Goal: Task Accomplishment & Management: Complete application form

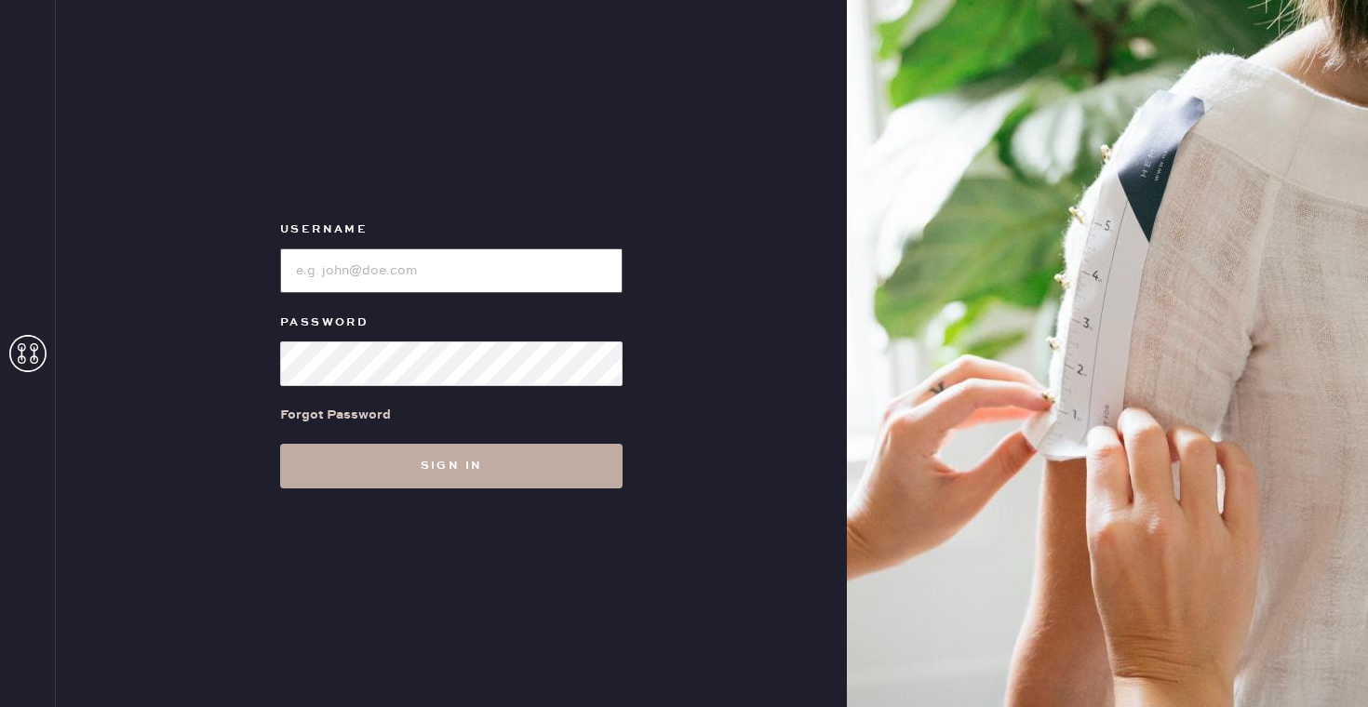
type input "reformationflatiron"
click at [437, 468] on button "Sign in" at bounding box center [451, 466] width 343 height 45
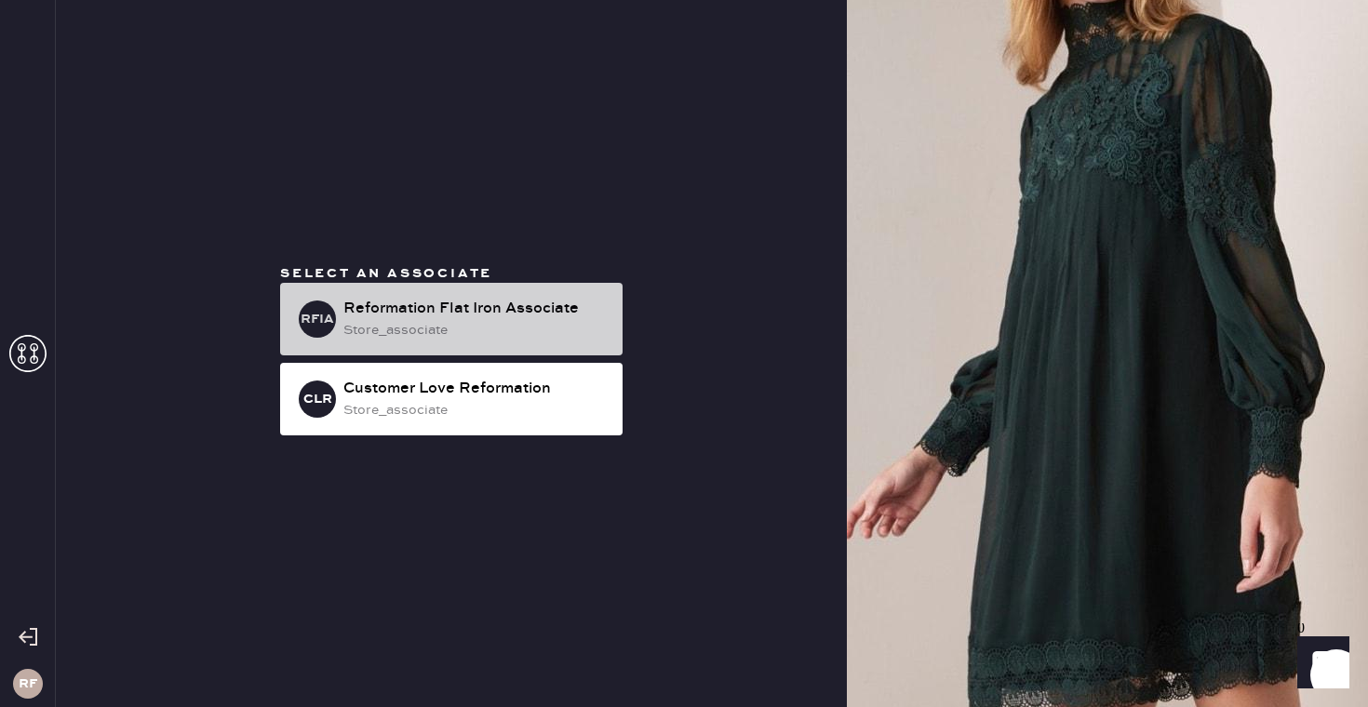
click at [460, 316] on div "Reformation Flat Iron Associate" at bounding box center [475, 309] width 264 height 22
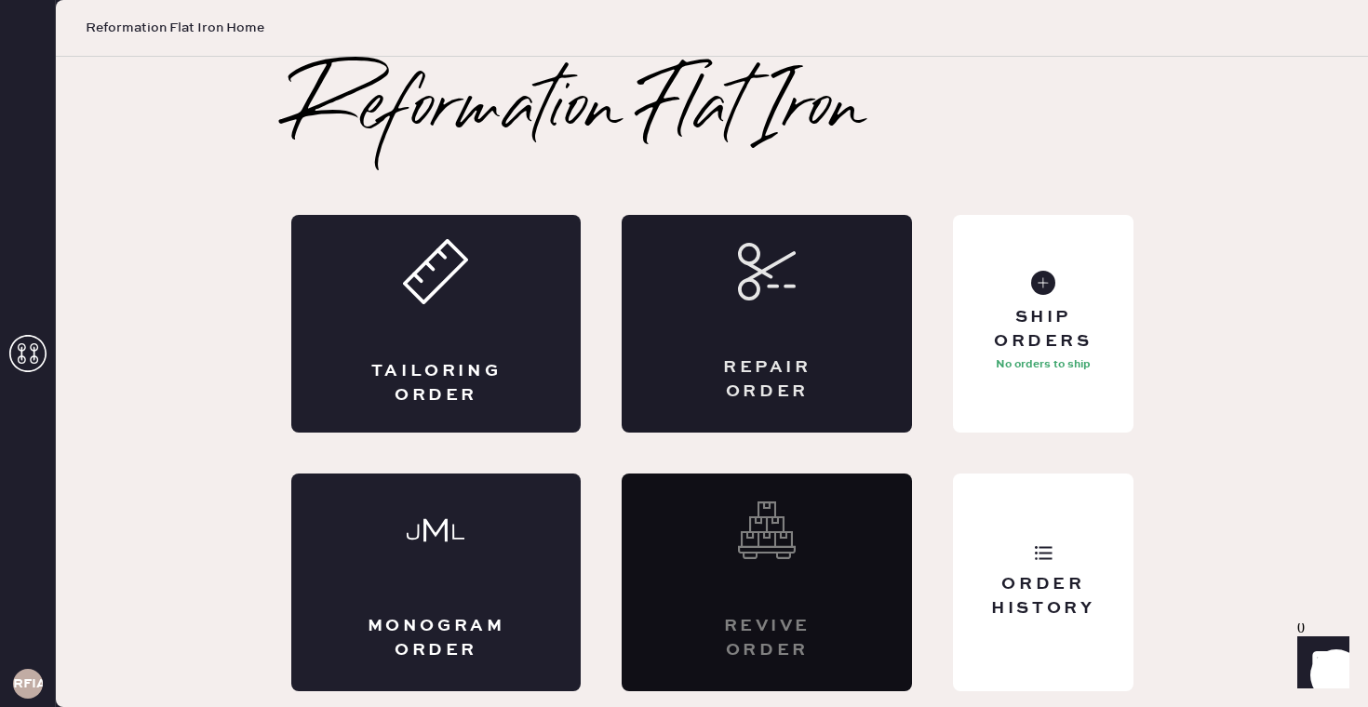
click at [814, 326] on div "Repair Order" at bounding box center [767, 324] width 290 height 218
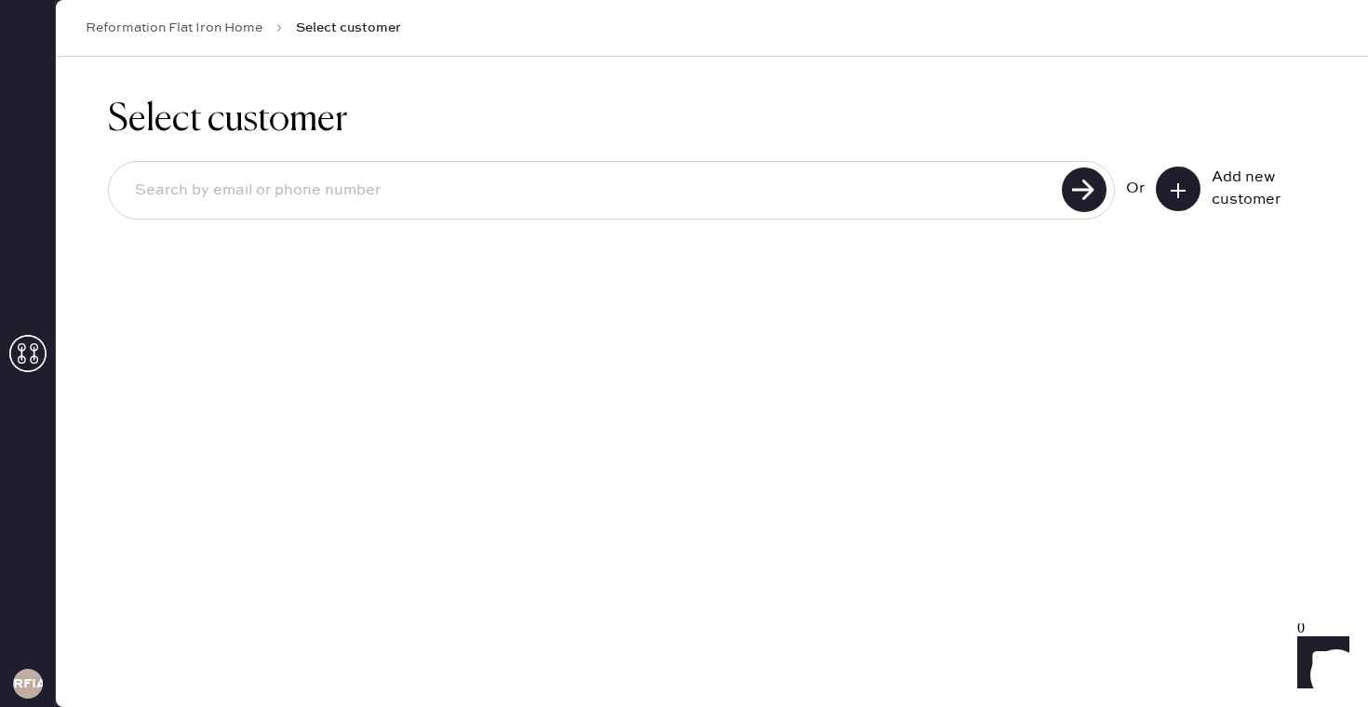
click at [1182, 192] on icon at bounding box center [1178, 191] width 19 height 19
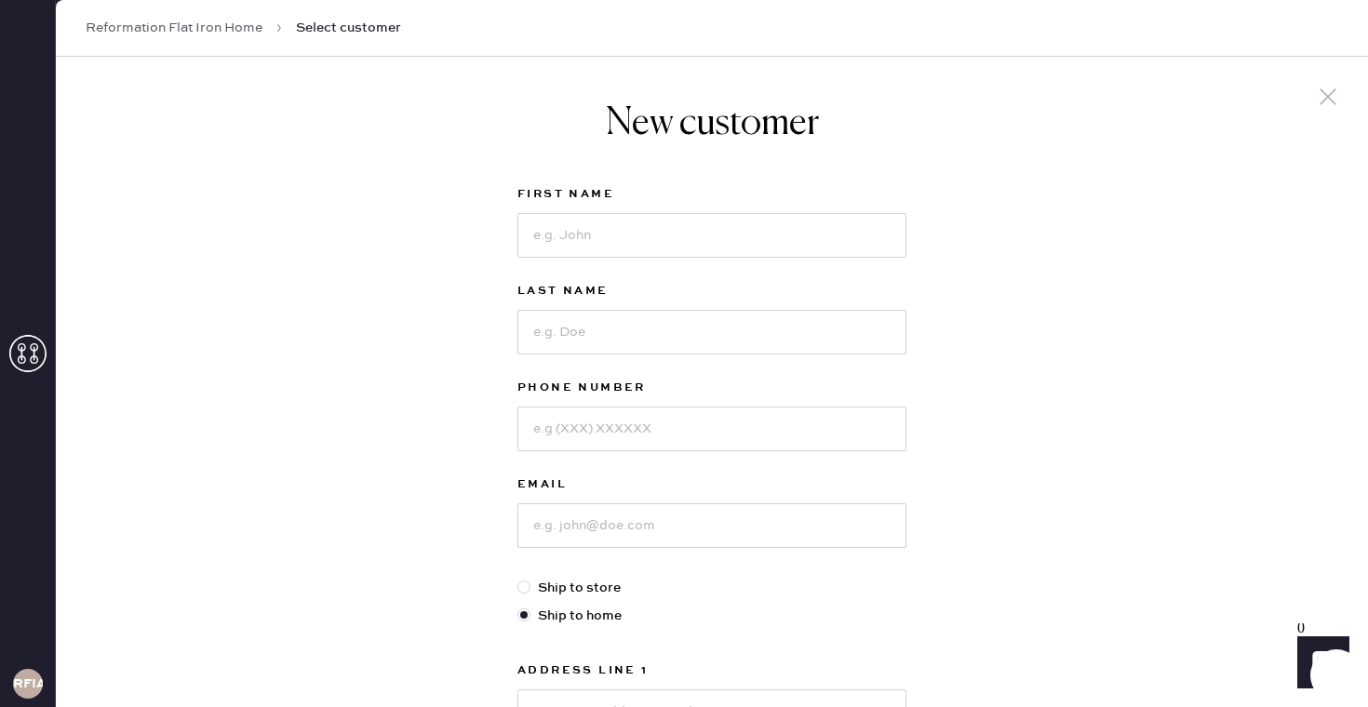
click at [623, 258] on div "First Name" at bounding box center [712, 231] width 389 height 97
click at [622, 253] on input at bounding box center [712, 235] width 389 height 45
type input "[PERSON_NAME]"
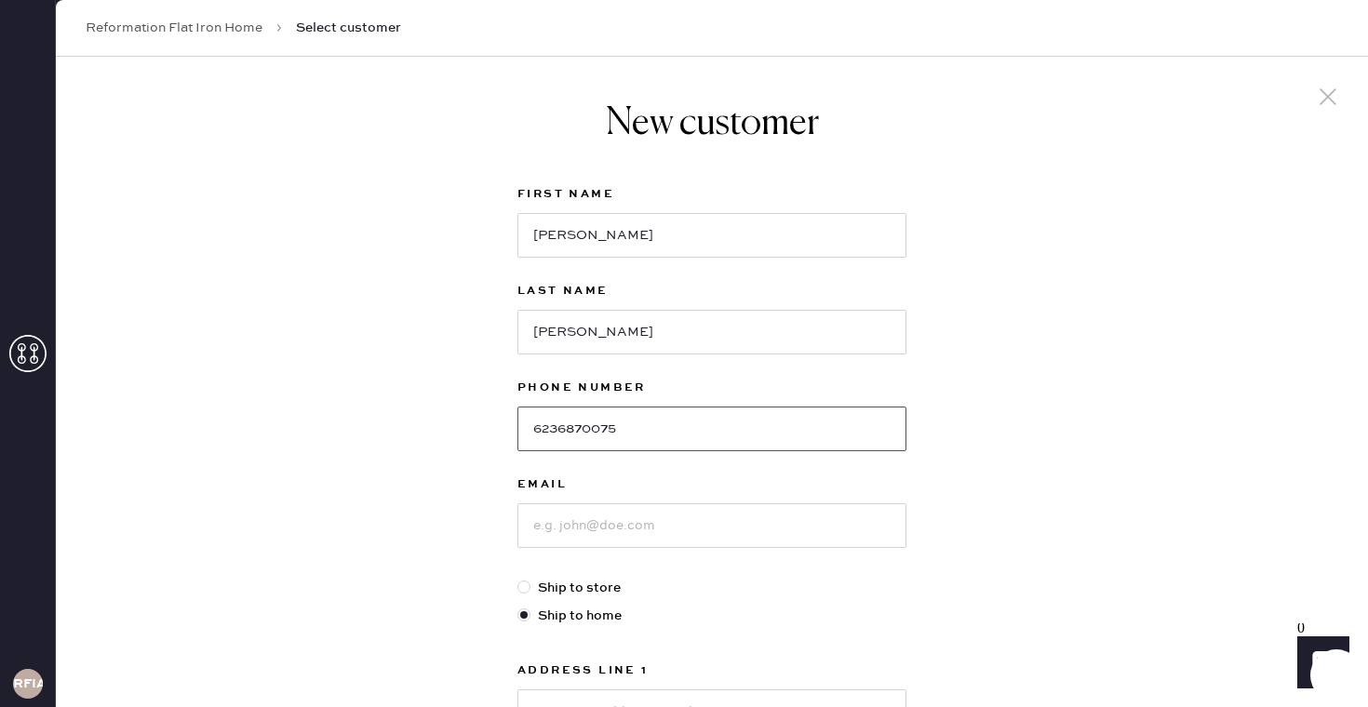
type input "6236870075"
click at [674, 504] on input at bounding box center [712, 526] width 389 height 45
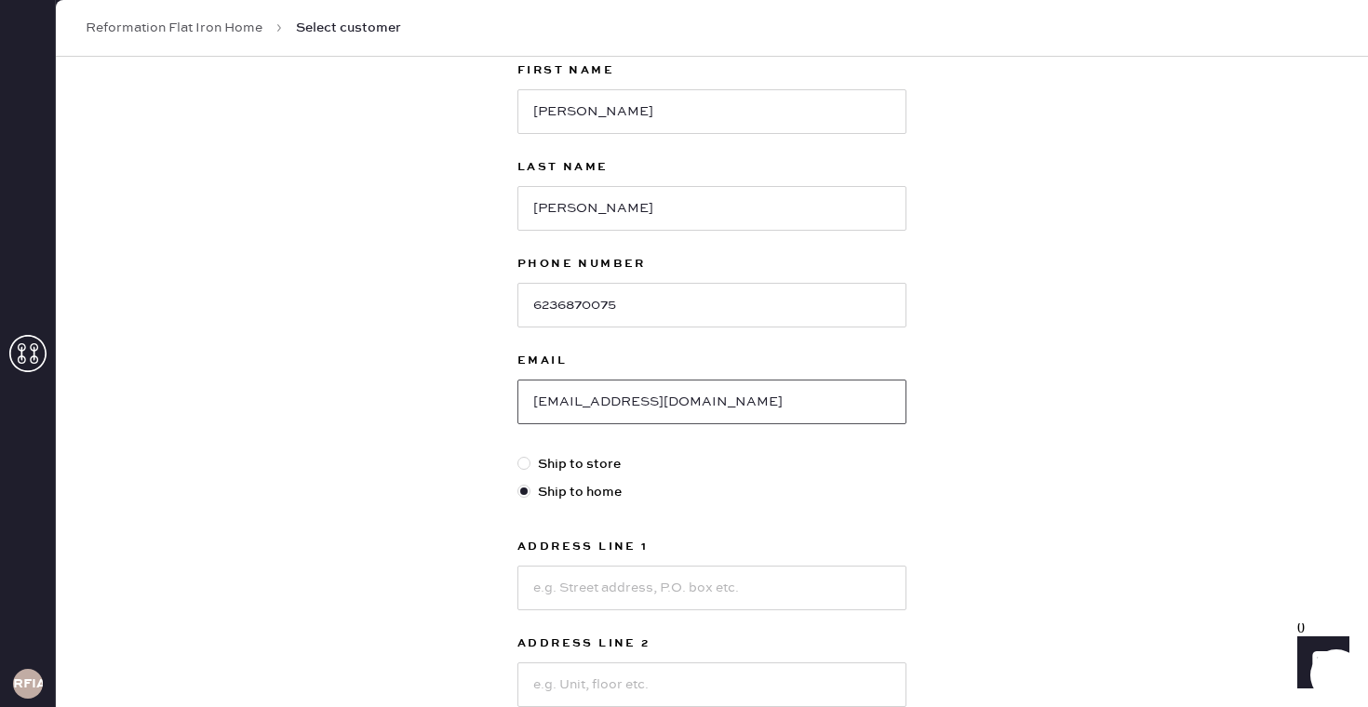
scroll to position [295, 0]
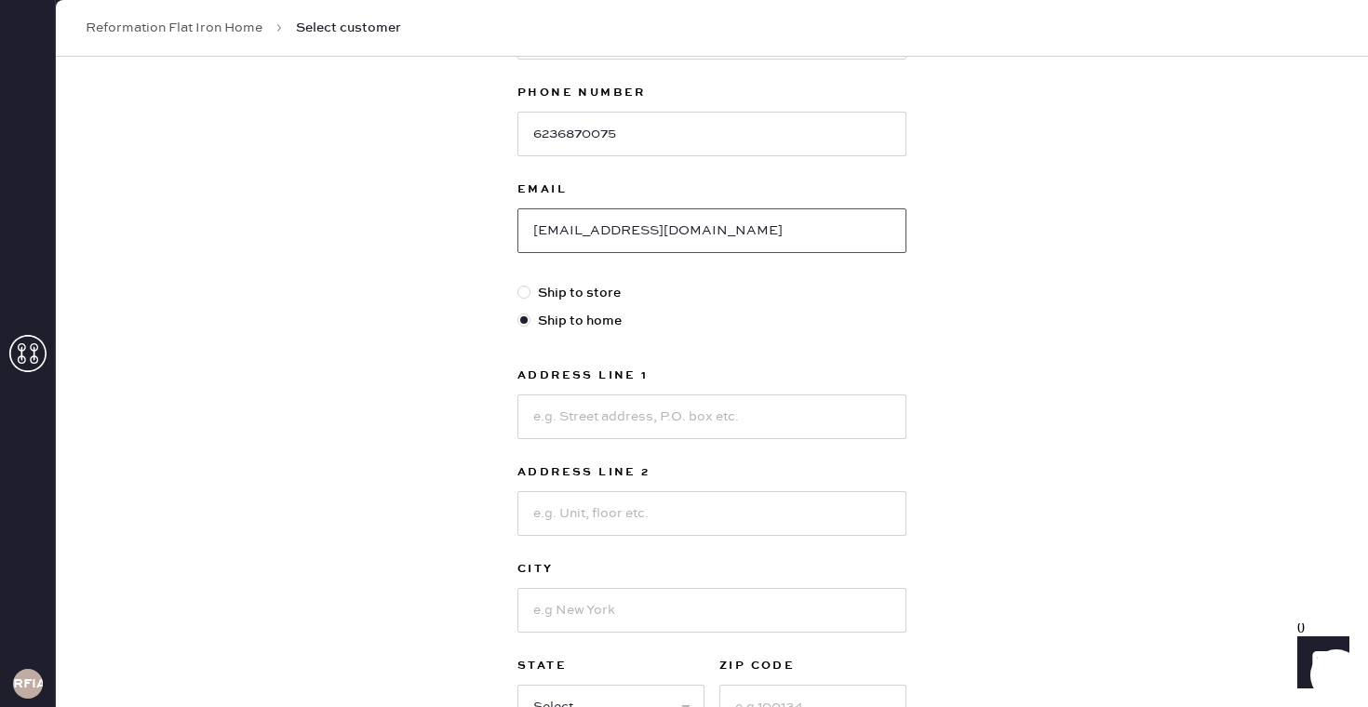
type input "[EMAIL_ADDRESS][DOMAIN_NAME]"
click at [785, 403] on input at bounding box center [712, 417] width 389 height 45
type input "[STREET_ADDRESS]"
click at [750, 522] on input at bounding box center [712, 513] width 389 height 45
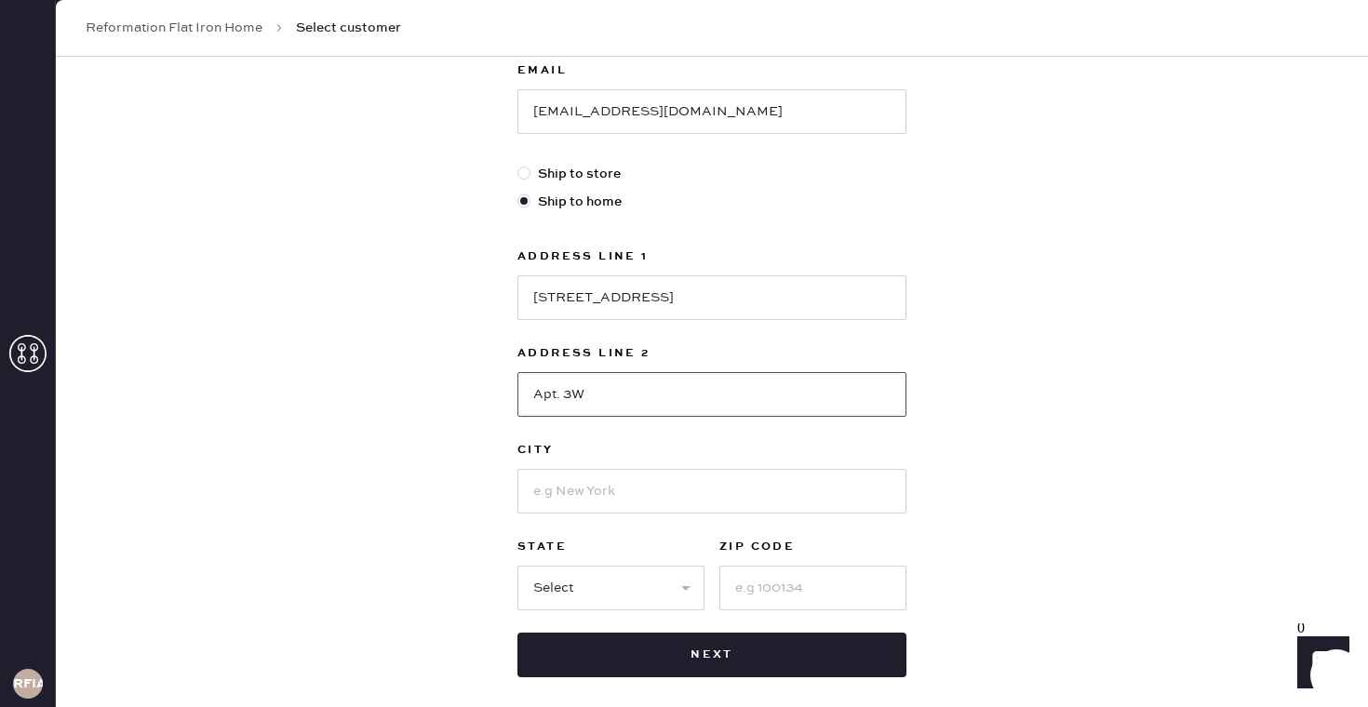
scroll to position [456, 0]
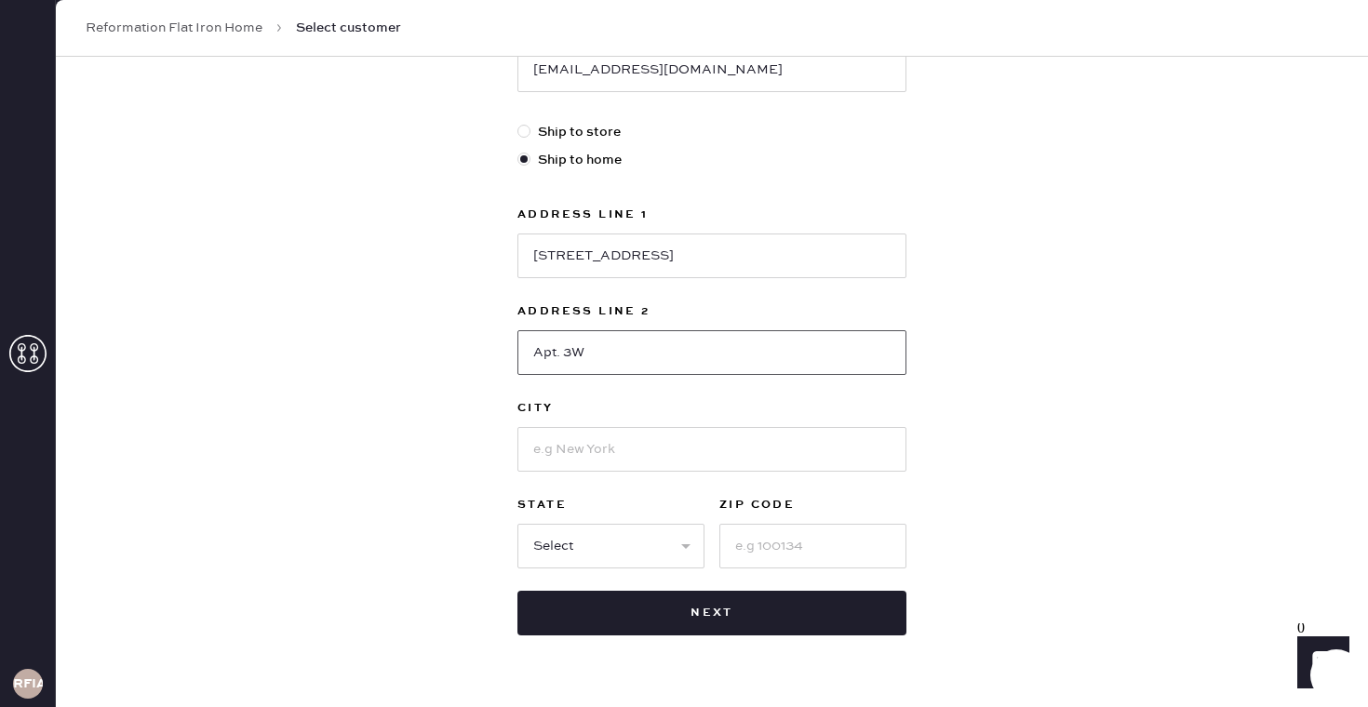
type input "Apt. 3W"
click at [670, 474] on div "Address Line 1 [STREET_ADDRESS] 3W City State Select AK AL AR AZ CA CO [GEOGRAP…" at bounding box center [712, 386] width 389 height 365
click at [670, 468] on input at bounding box center [712, 449] width 389 height 45
type input "[US_STATE]"
click at [587, 542] on select "Select AK AL AR AZ CA CO CT [GEOGRAPHIC_DATA] DE FL [GEOGRAPHIC_DATA] HI [GEOGR…" at bounding box center [611, 546] width 187 height 45
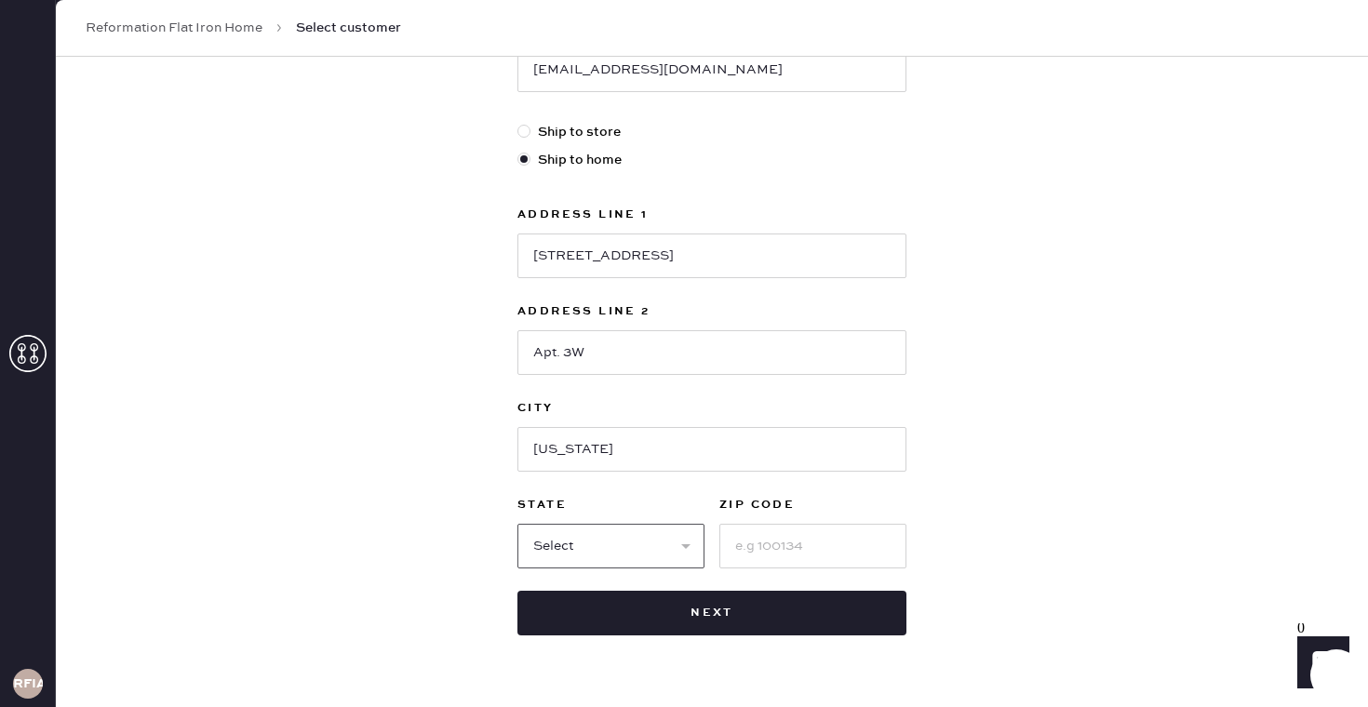
select select "NY"
click at [518, 524] on select "Select AK AL AR AZ CA CO CT [GEOGRAPHIC_DATA] DE FL [GEOGRAPHIC_DATA] HI [GEOGR…" at bounding box center [611, 546] width 187 height 45
click at [739, 537] on input at bounding box center [813, 546] width 187 height 45
type input "10036"
click at [681, 636] on div "New customer First Name [PERSON_NAME] Last Name [PERSON_NAME] Phone Number [PHO…" at bounding box center [712, 141] width 419 height 1080
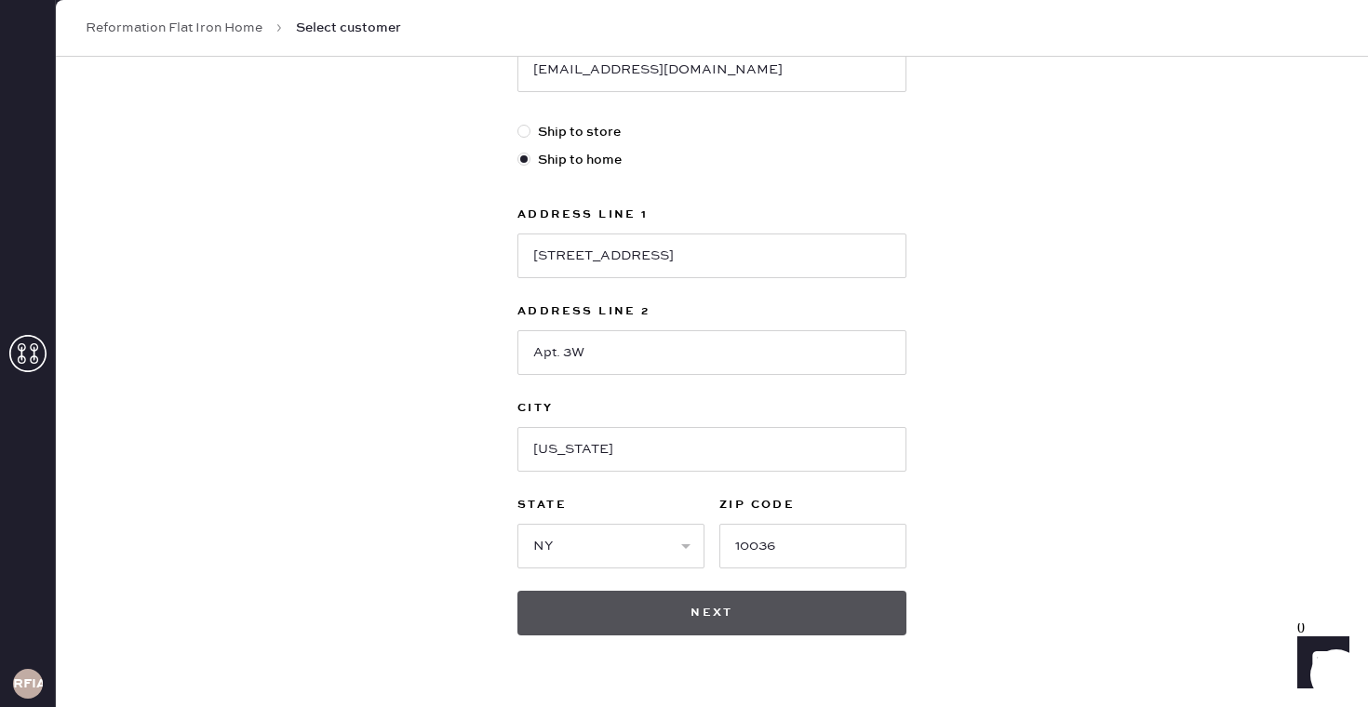
click at [688, 608] on button "Next" at bounding box center [712, 613] width 389 height 45
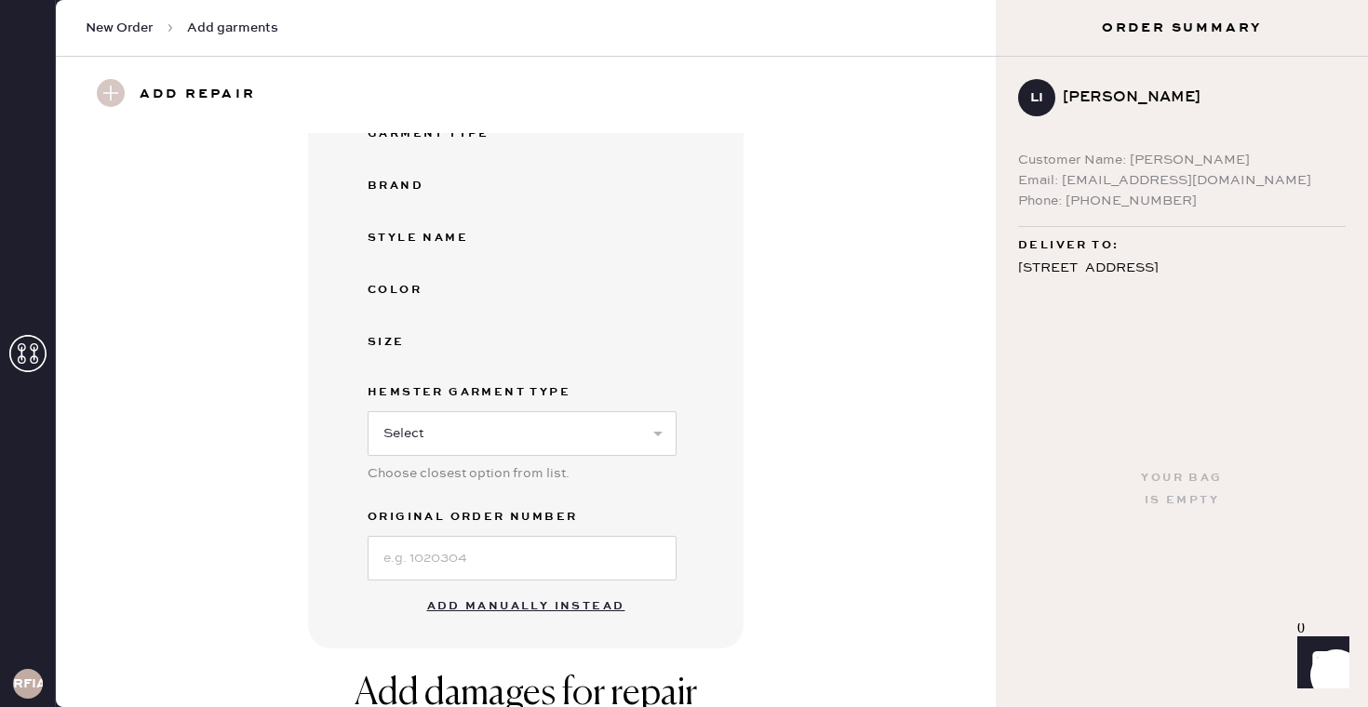
scroll to position [476, 0]
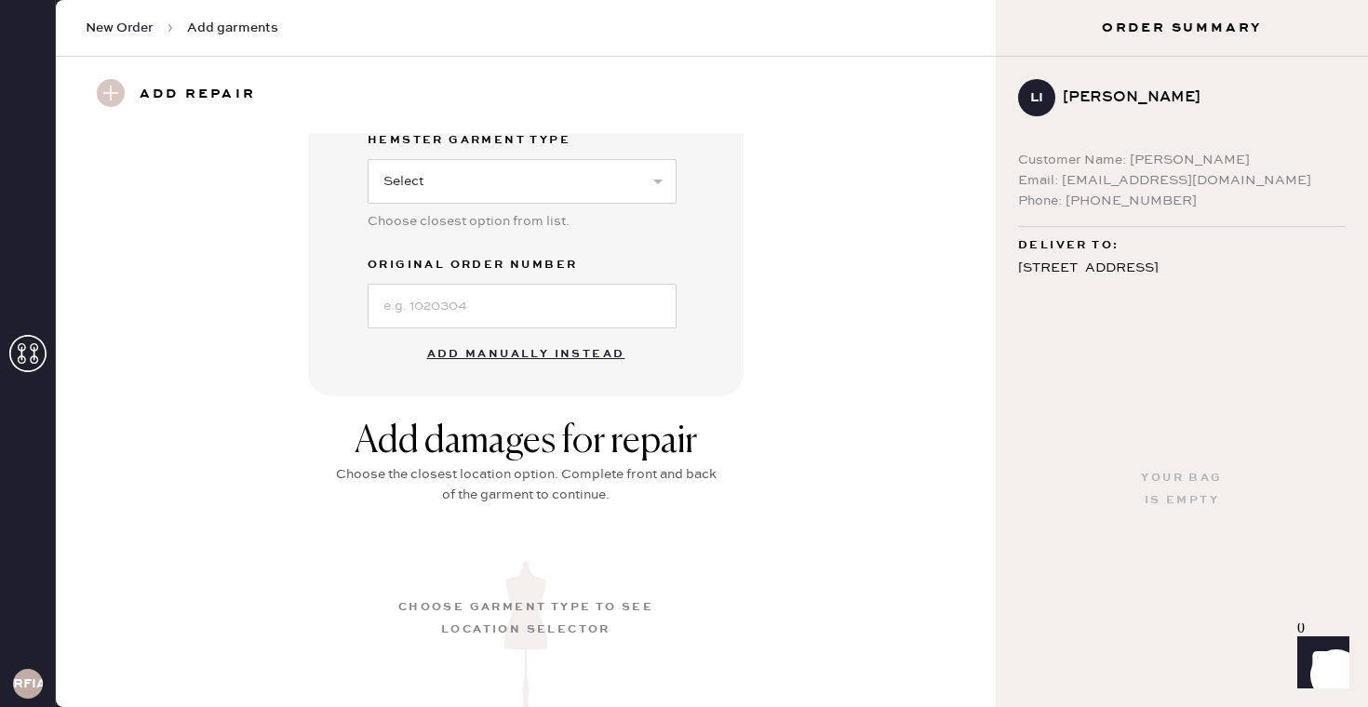
click at [530, 348] on button "Add manually instead" at bounding box center [526, 354] width 221 height 37
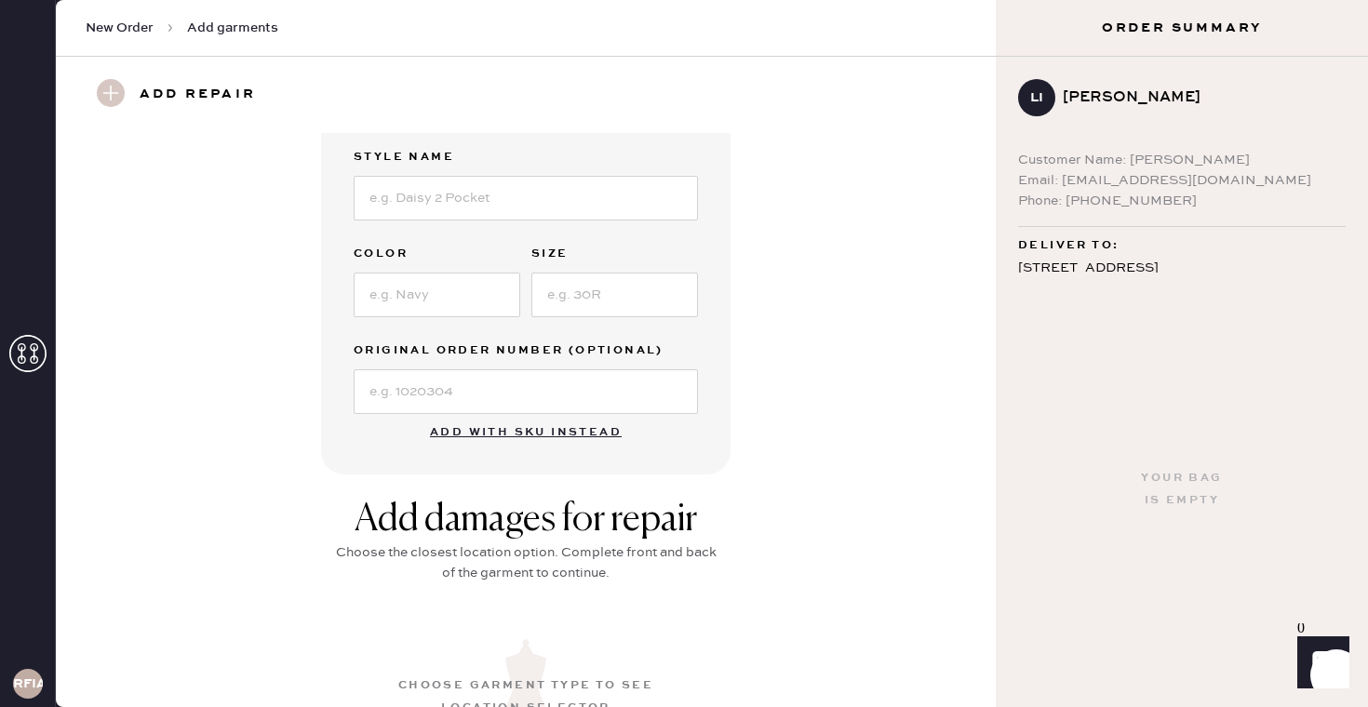
scroll to position [0, 0]
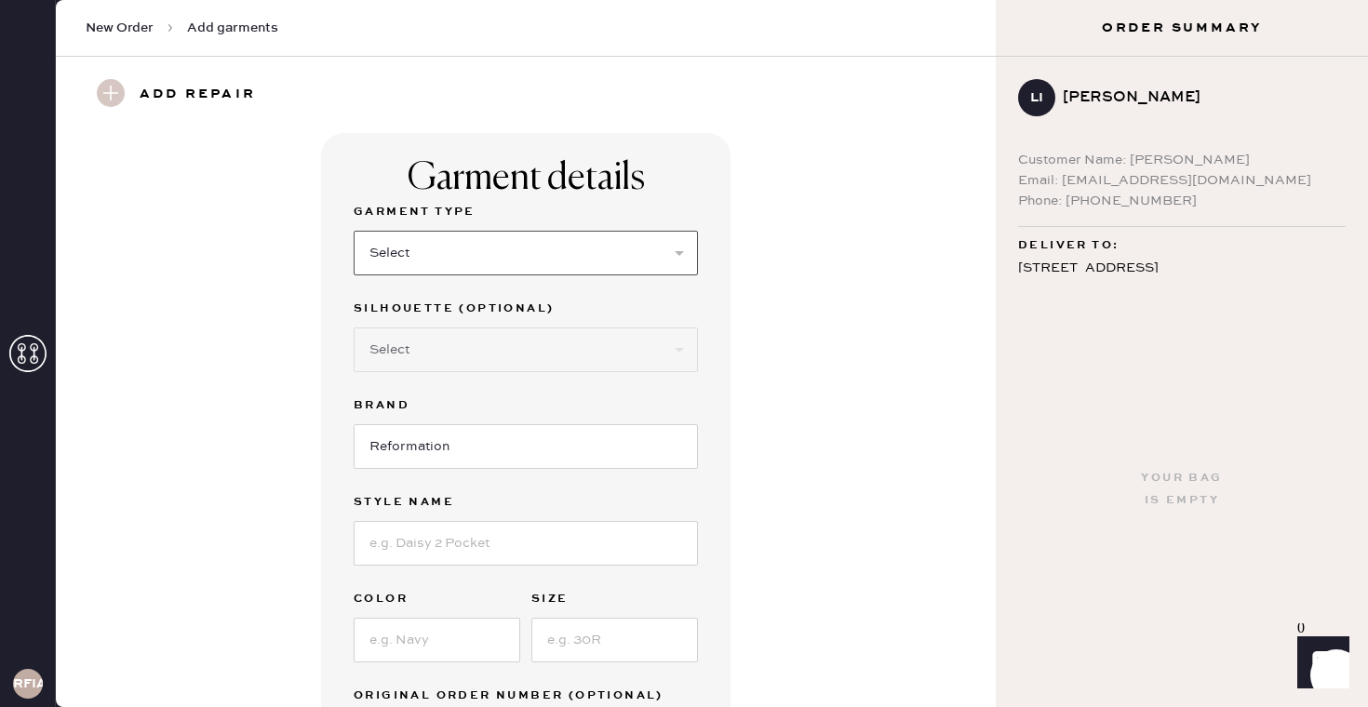
click at [451, 266] on select "Select Basic Skirt Jeans Leggings Pants Shorts Basic Sleeved Dress Basic Sleeve…" at bounding box center [526, 253] width 344 height 45
select select "31"
click at [354, 231] on select "Select Basic Skirt Jeans Leggings Pants Shorts Basic Sleeved Dress Basic Sleeve…" at bounding box center [526, 253] width 344 height 45
click at [451, 540] on input at bounding box center [526, 543] width 344 height 45
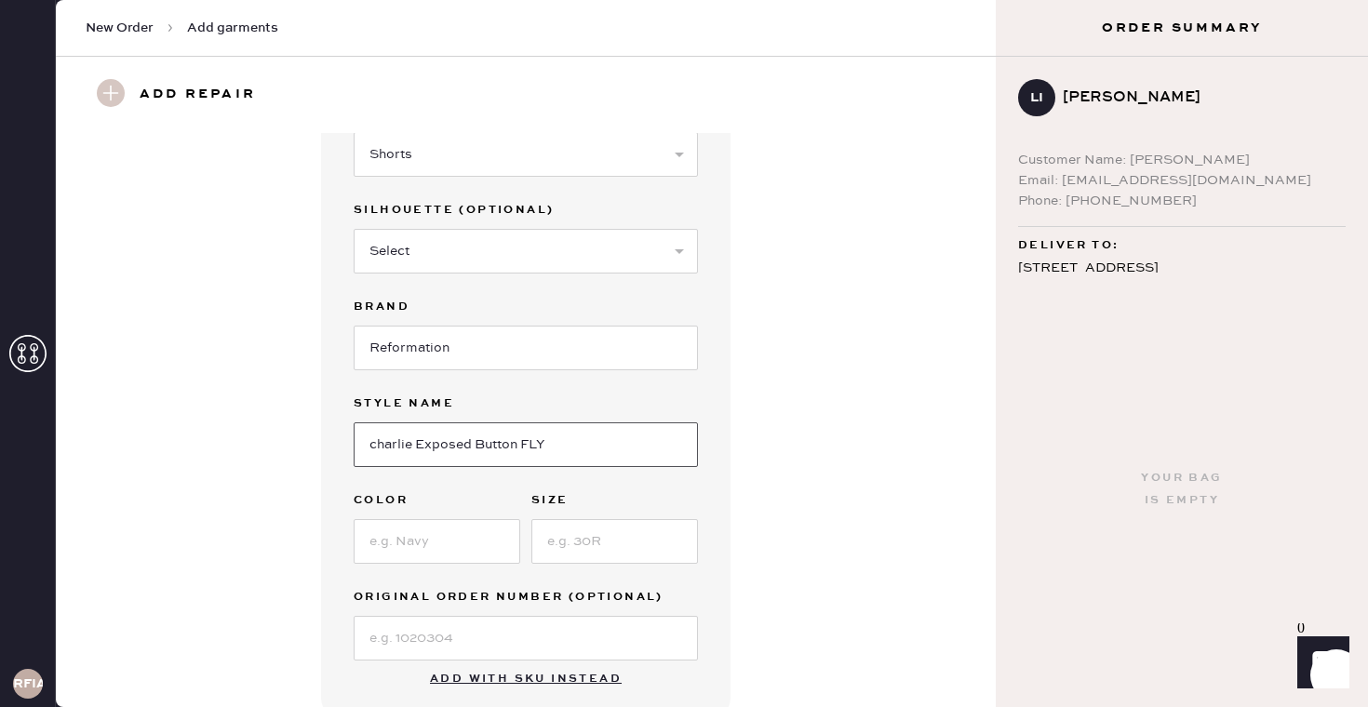
scroll to position [104, 0]
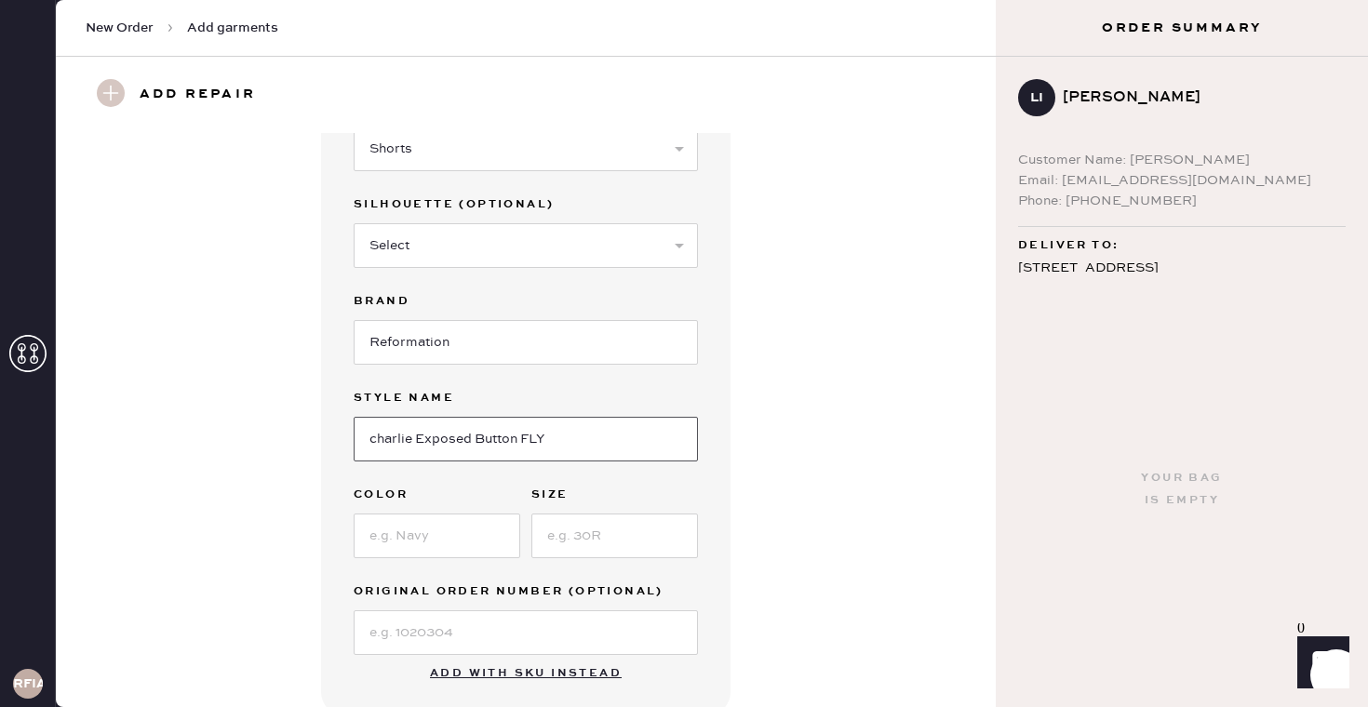
type input "charlie Exposed Button FLY"
click at [491, 532] on input at bounding box center [437, 536] width 167 height 45
type input "[US_STATE]"
click at [582, 516] on input at bounding box center [615, 536] width 167 height 45
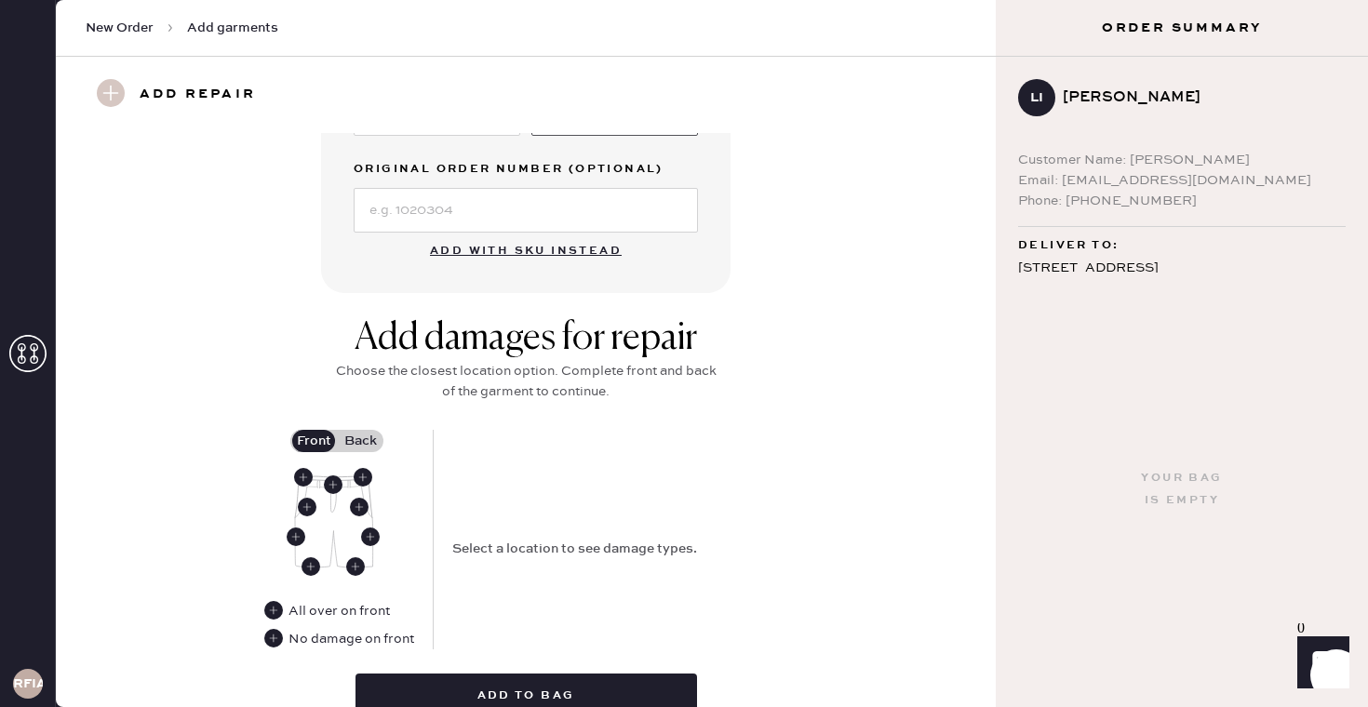
scroll to position [533, 0]
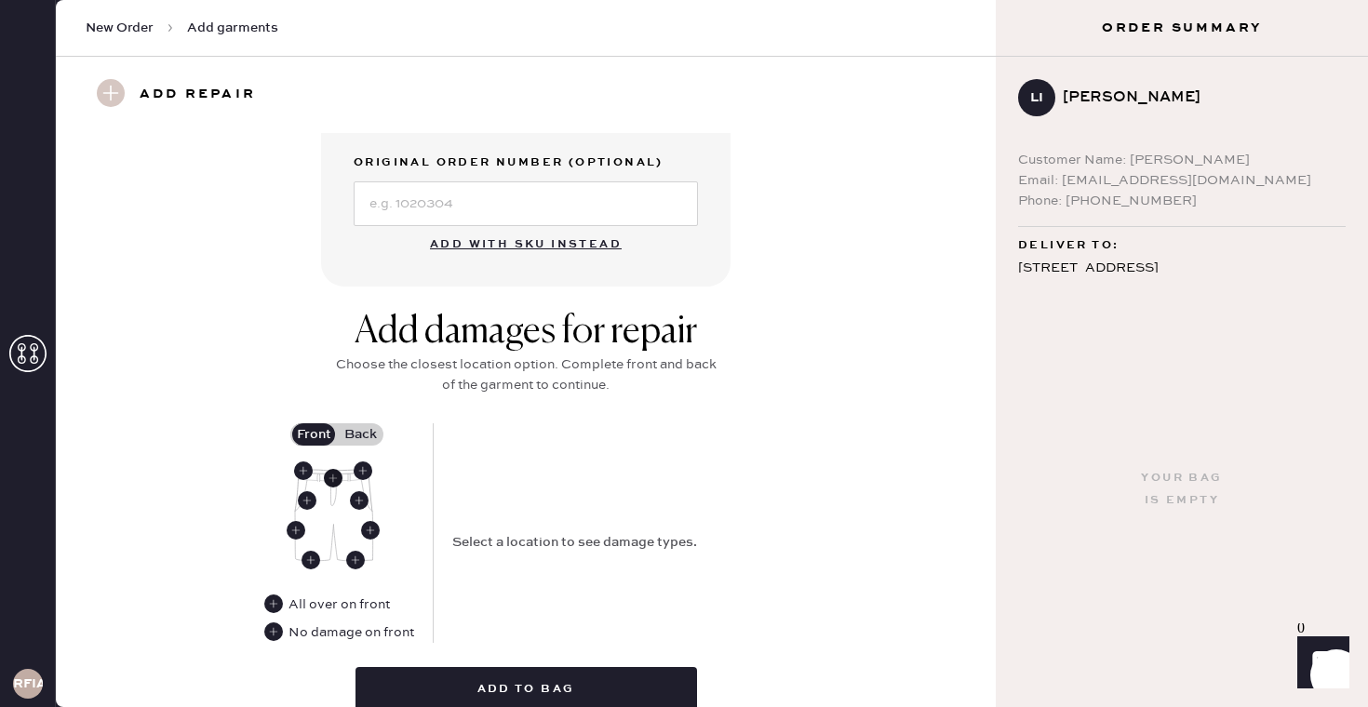
type input "27"
click at [330, 481] on use at bounding box center [333, 478] width 19 height 19
click at [658, 520] on select "Select Broken / Ripped Hem Broken Beads Broken Belt Loop Broken Button Broken E…" at bounding box center [619, 520] width 335 height 45
select select "1323"
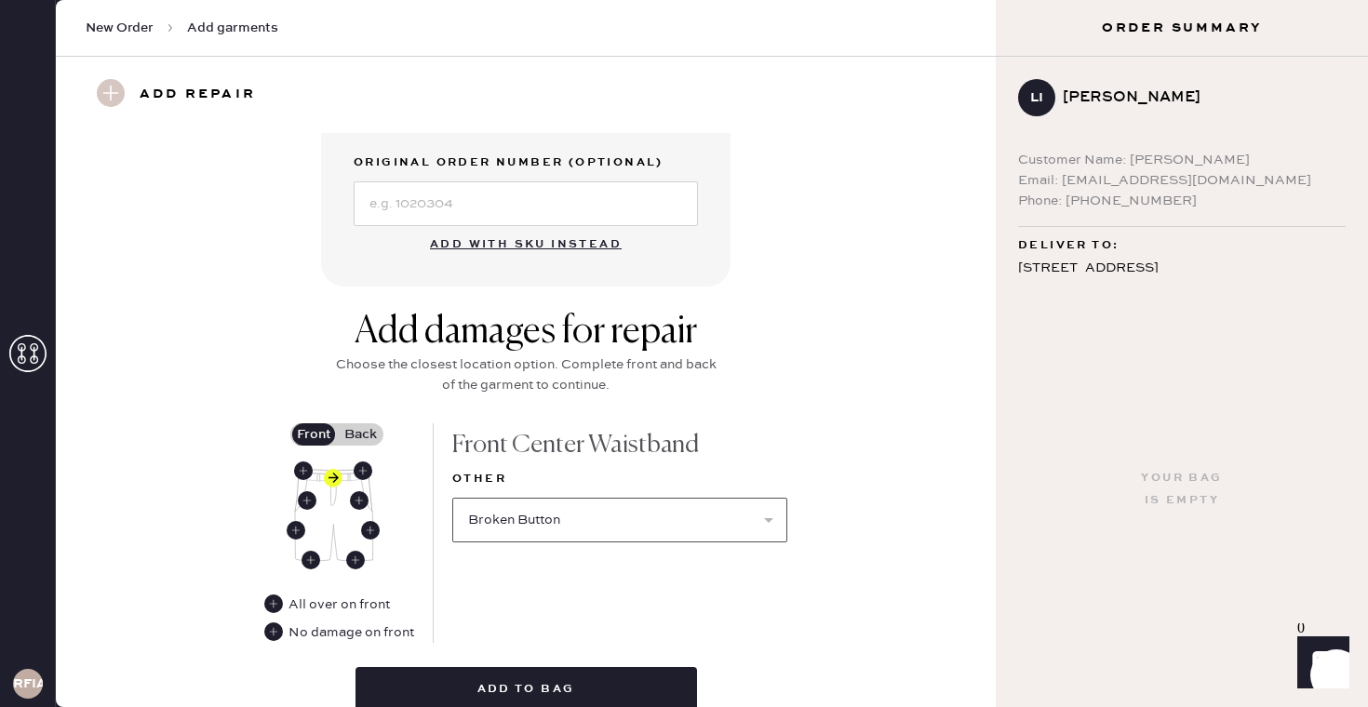
click at [452, 498] on select "Select Broken / Ripped Hem Broken Beads Broken Belt Loop Broken Button Broken E…" at bounding box center [619, 520] width 335 height 45
select select
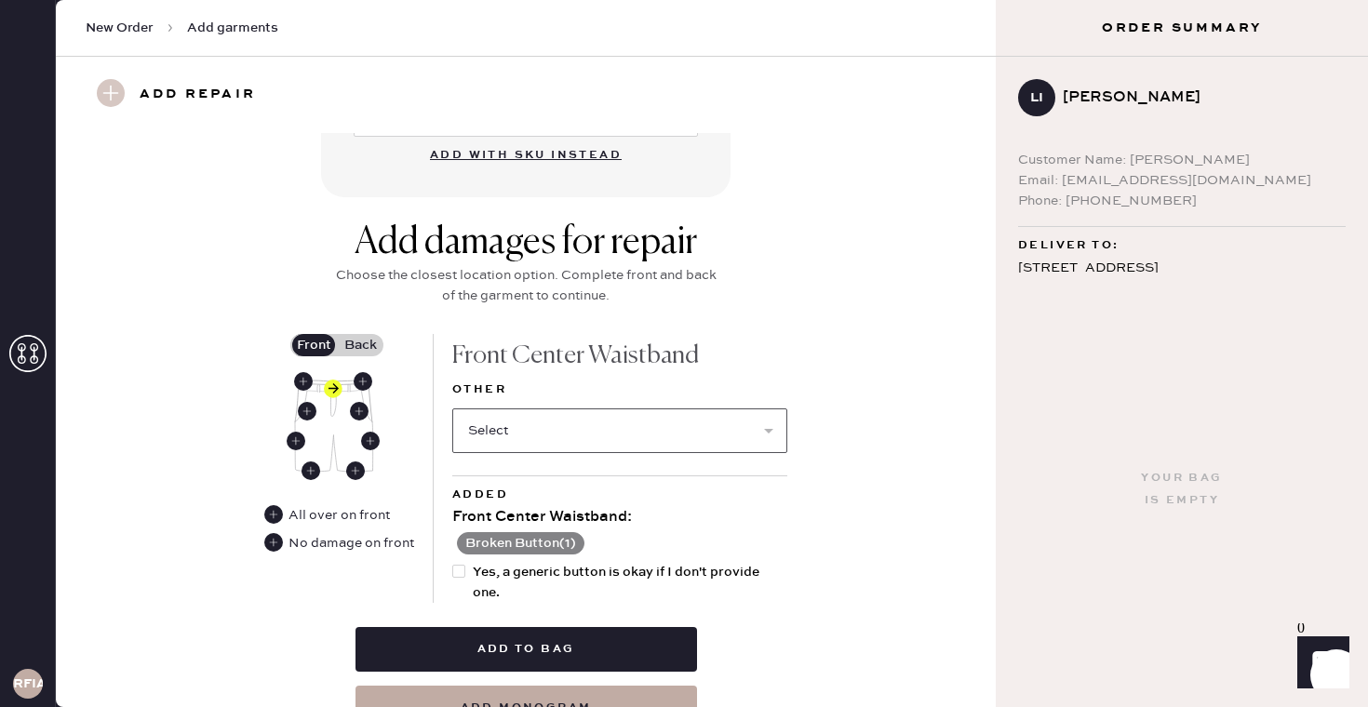
scroll to position [624, 0]
click at [461, 574] on div at bounding box center [458, 570] width 13 height 13
click at [453, 562] on input "Yes, a generic button is okay if I don't provide one." at bounding box center [452, 561] width 1 height 1
checkbox input "true"
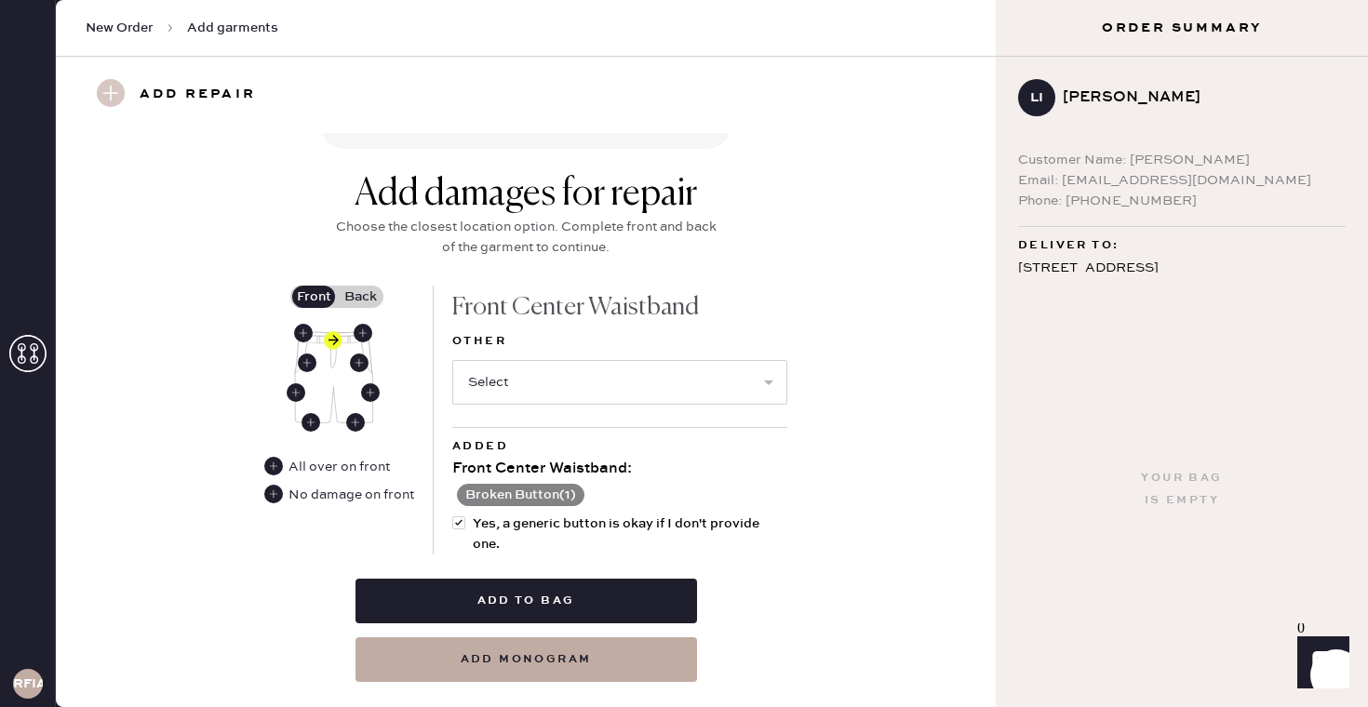
scroll to position [672, 0]
click at [351, 301] on label "Back" at bounding box center [360, 296] width 47 height 22
click at [360, 296] on input "Back" at bounding box center [360, 296] width 0 height 0
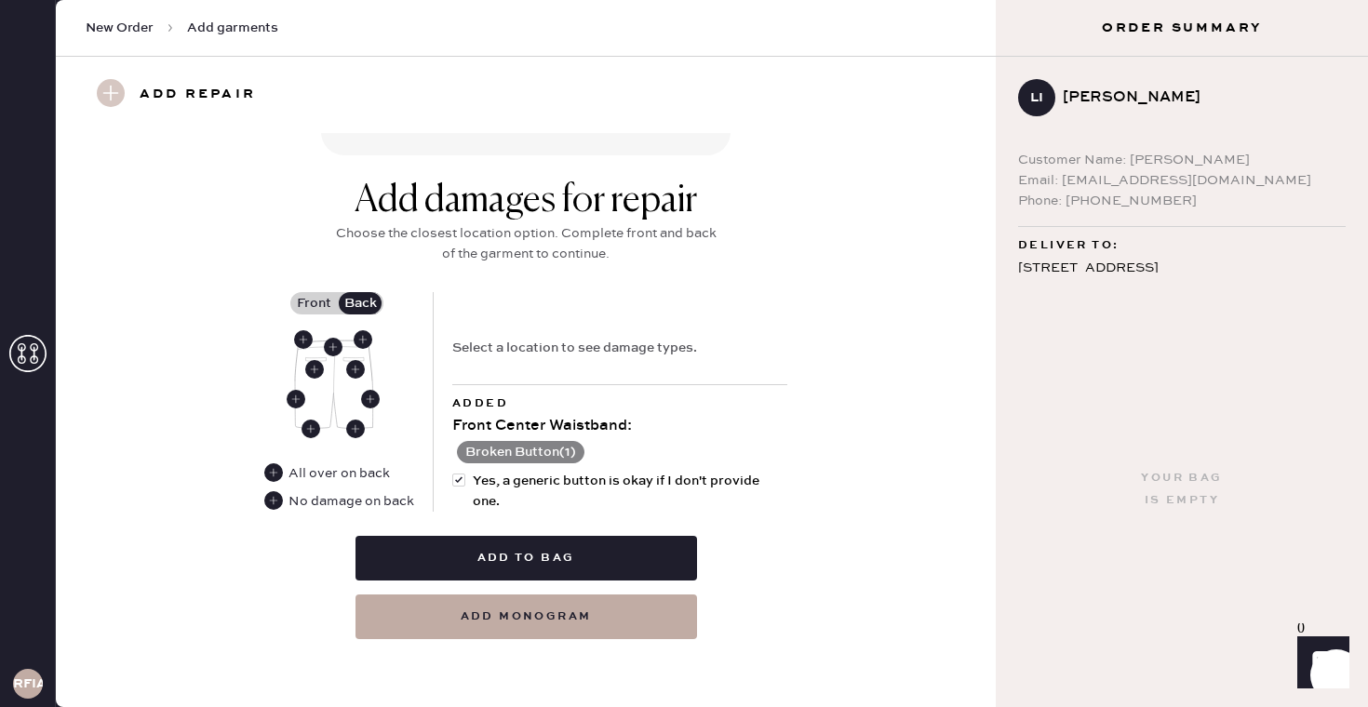
scroll to position [664, 0]
click at [272, 496] on use at bounding box center [273, 501] width 19 height 19
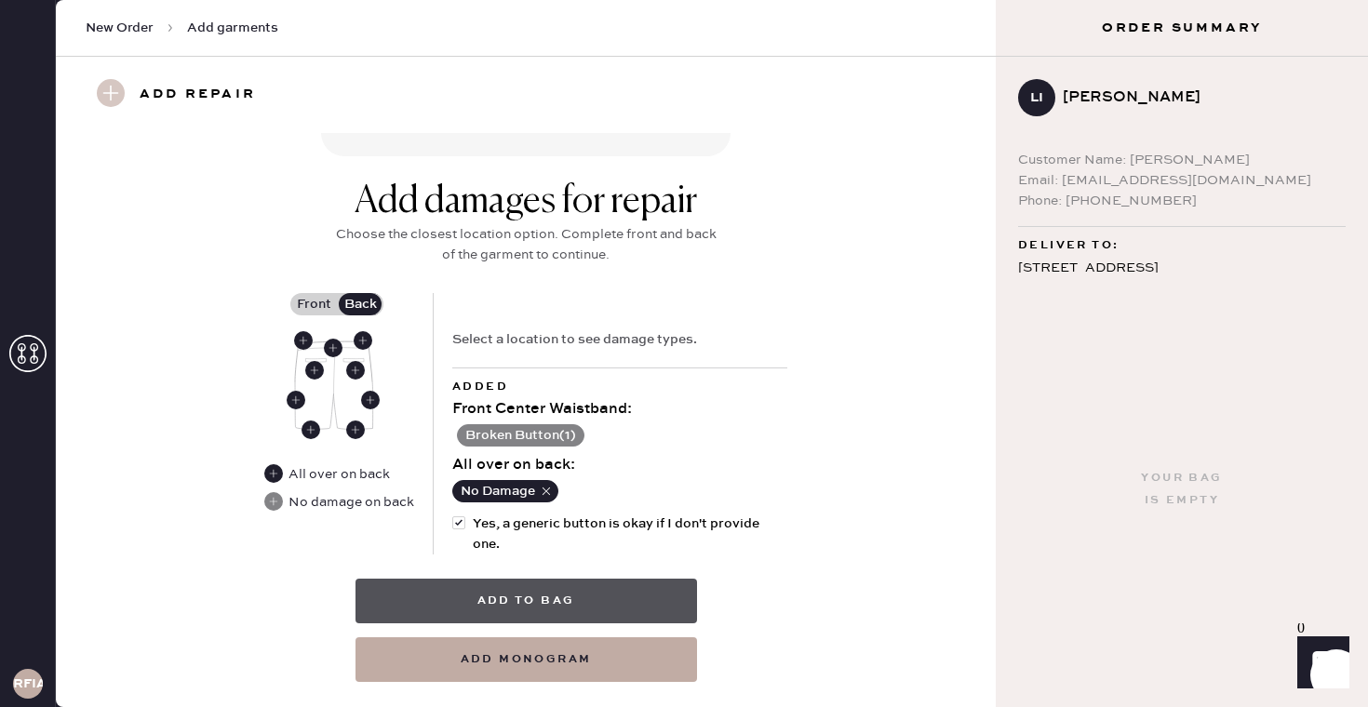
click at [646, 591] on button "Add to bag" at bounding box center [527, 601] width 342 height 45
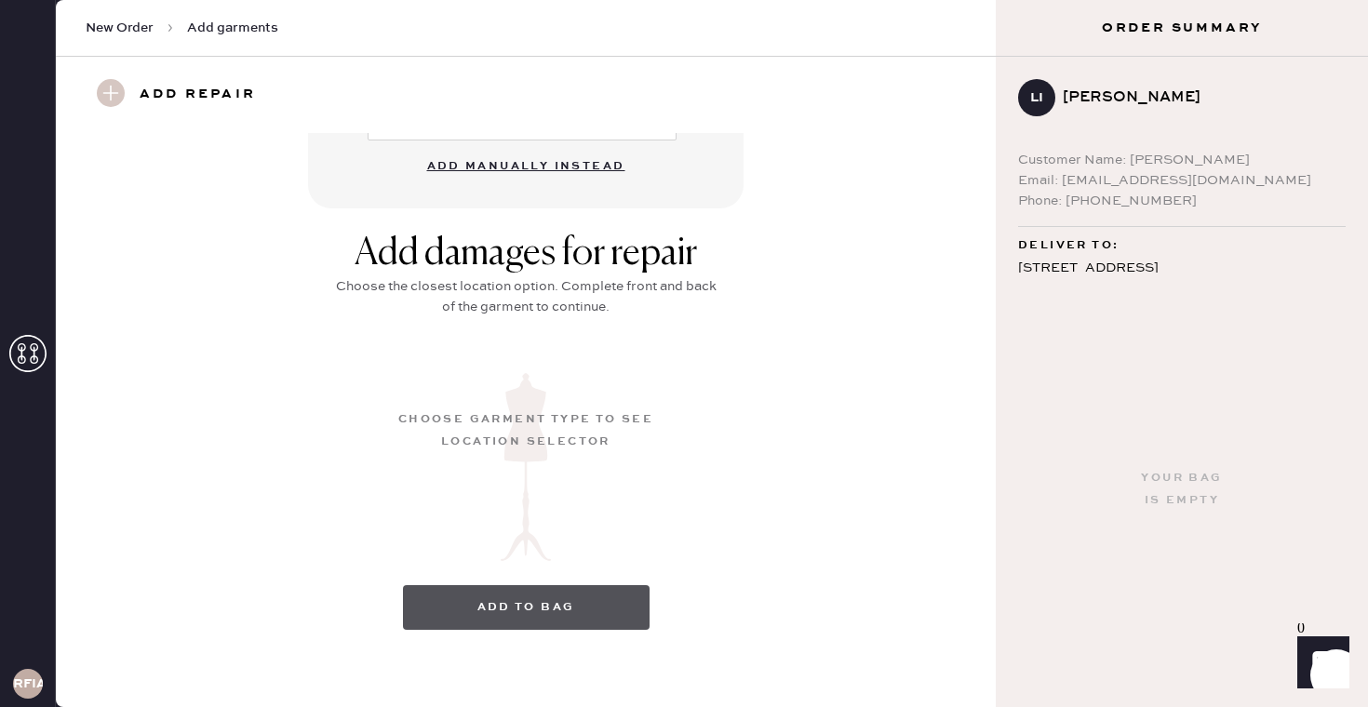
scroll to position [209, 0]
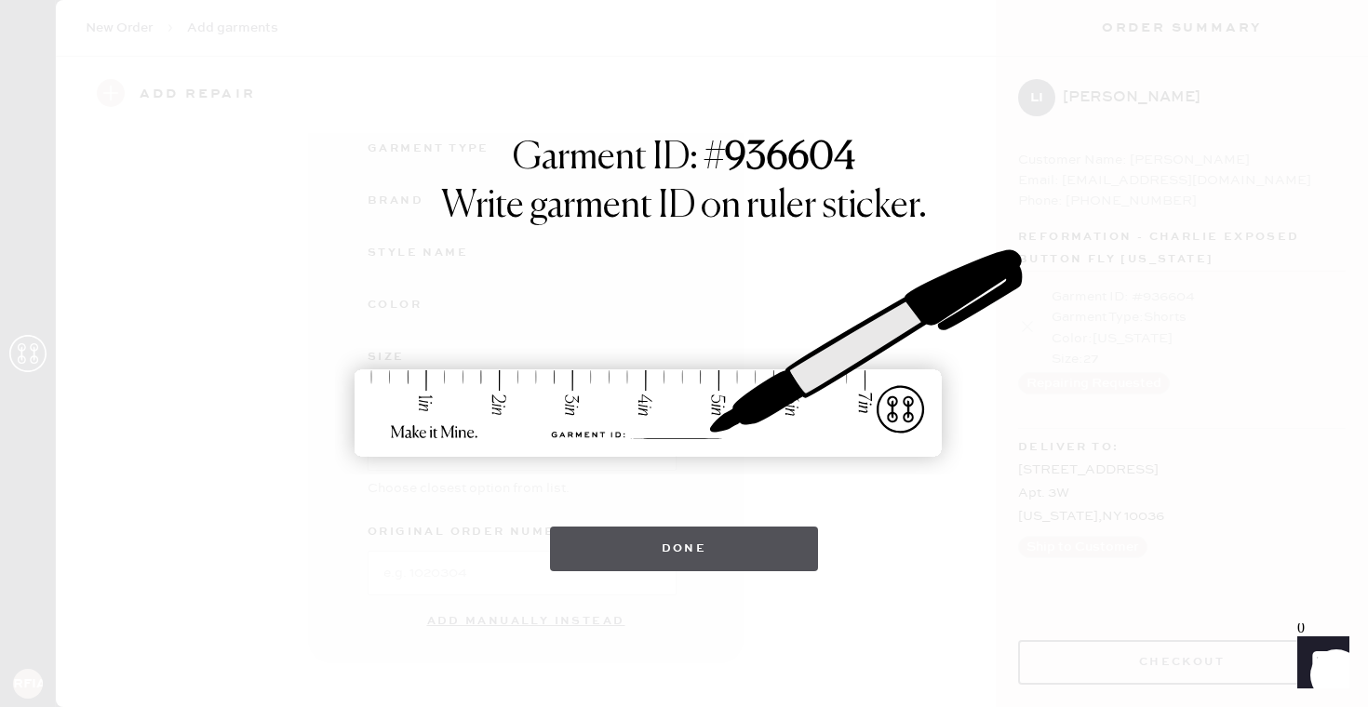
click at [667, 540] on button "Done" at bounding box center [684, 549] width 269 height 45
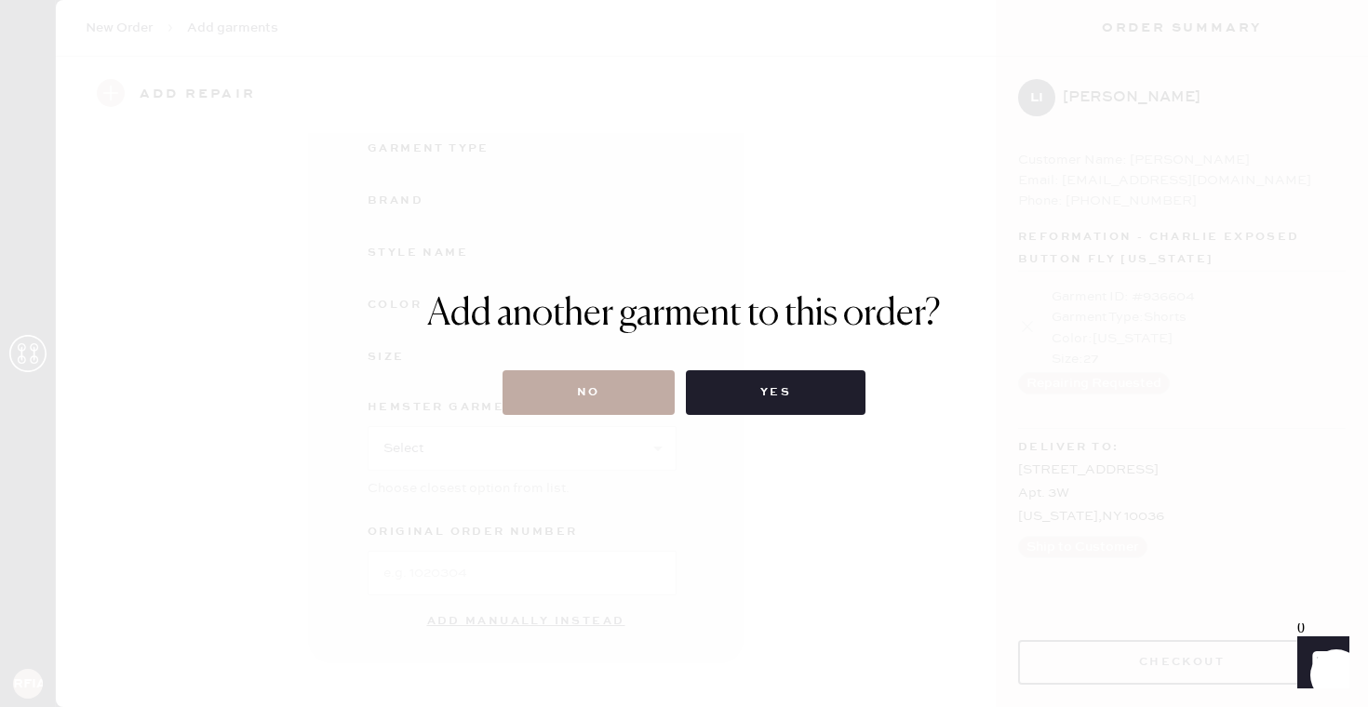
click at [615, 386] on button "No" at bounding box center [589, 392] width 172 height 45
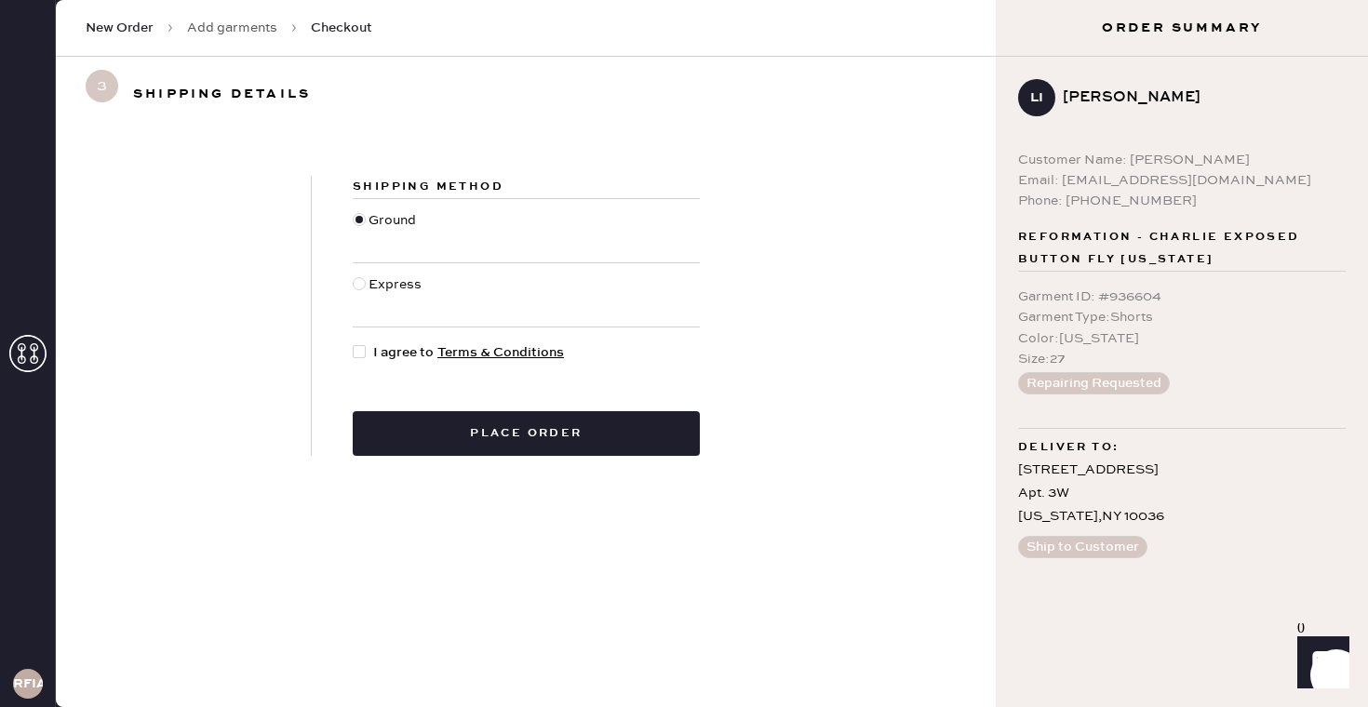
click at [361, 351] on div at bounding box center [359, 351] width 13 height 13
click at [354, 343] on input "I agree to Terms & Conditions" at bounding box center [353, 343] width 1 height 1
checkbox input "true"
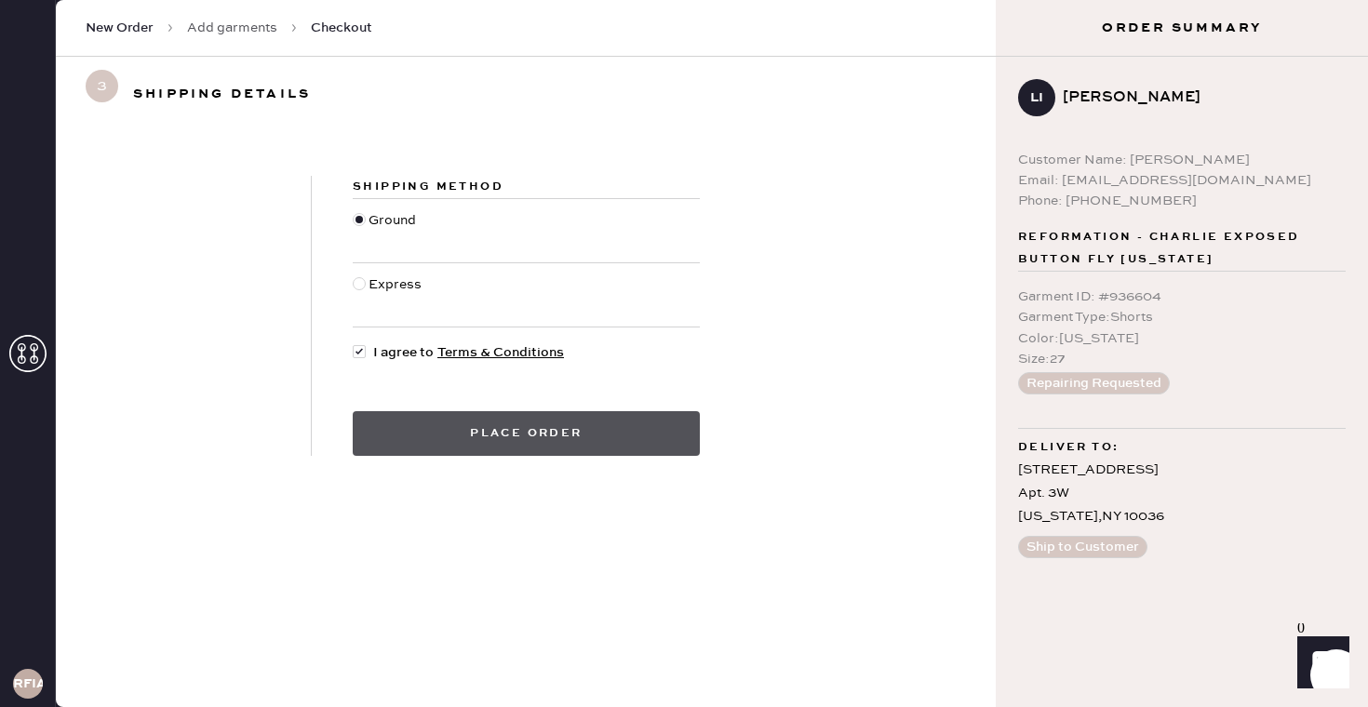
click at [508, 447] on button "Place order" at bounding box center [526, 433] width 347 height 45
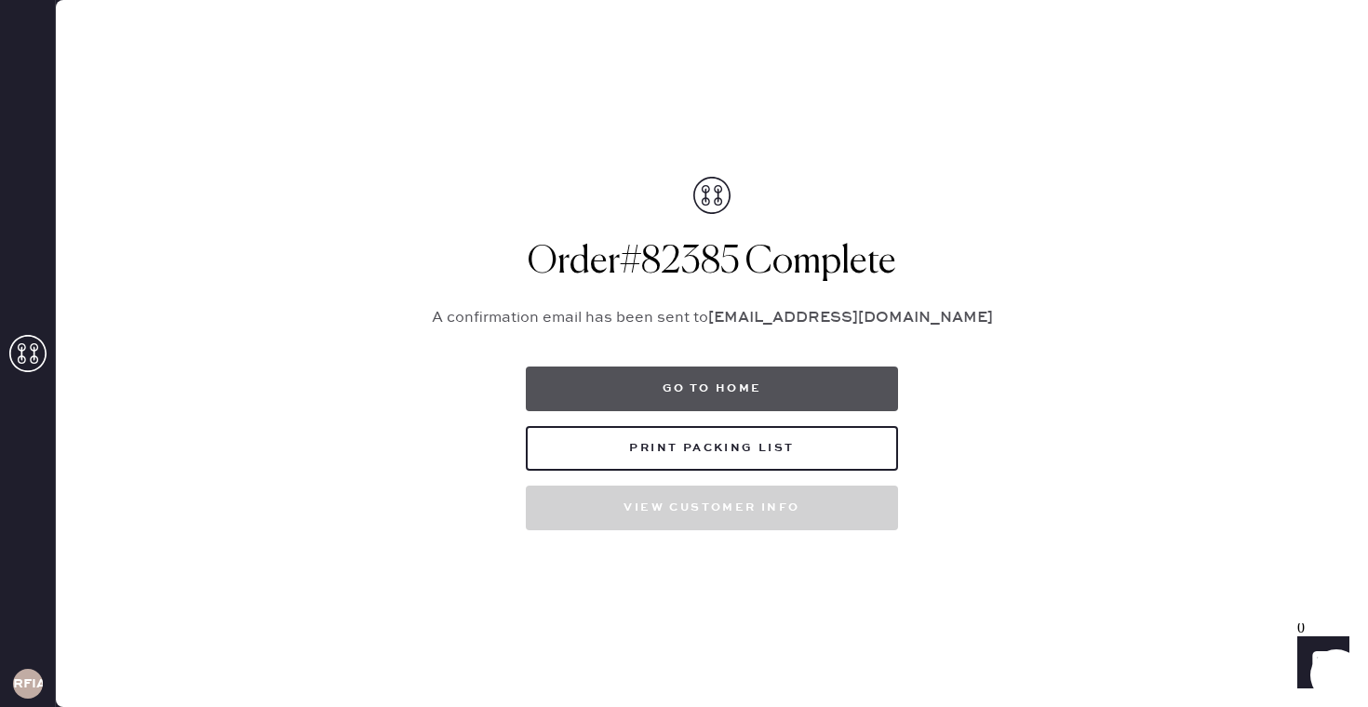
click at [868, 384] on button "Go to home" at bounding box center [712, 389] width 372 height 45
